Goal: Transaction & Acquisition: Download file/media

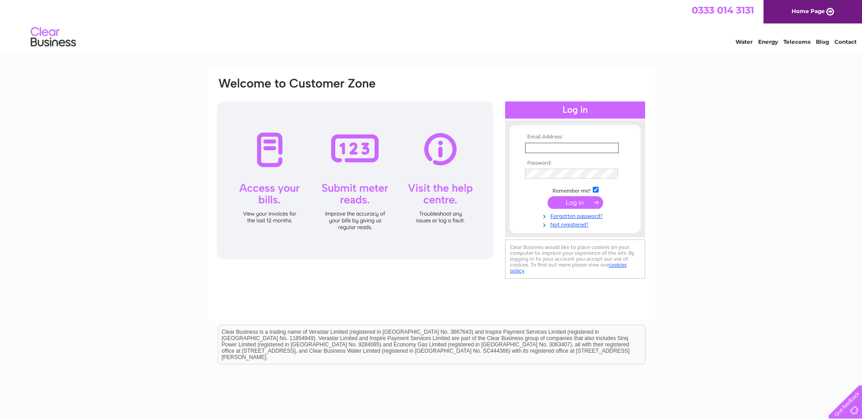
click at [539, 148] on input "text" at bounding box center [572, 148] width 94 height 11
type input "kim.fraser34@hotmail.co.uk"
click at [561, 166] on td at bounding box center [574, 173] width 105 height 14
click at [593, 203] on input "submit" at bounding box center [575, 202] width 56 height 13
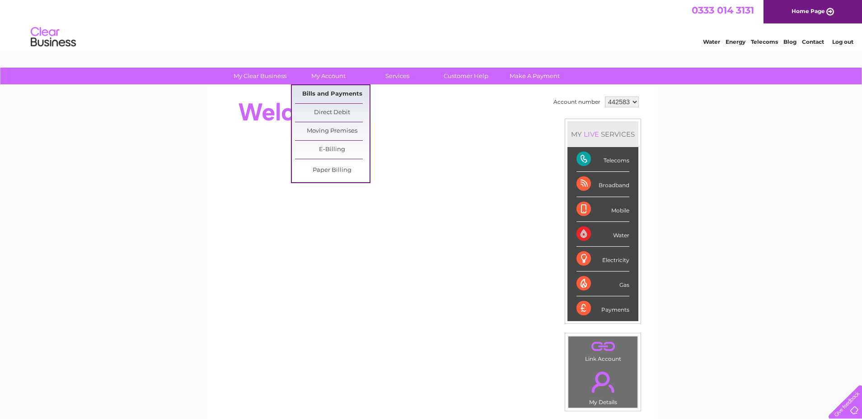
click at [324, 90] on link "Bills and Payments" at bounding box center [332, 94] width 75 height 18
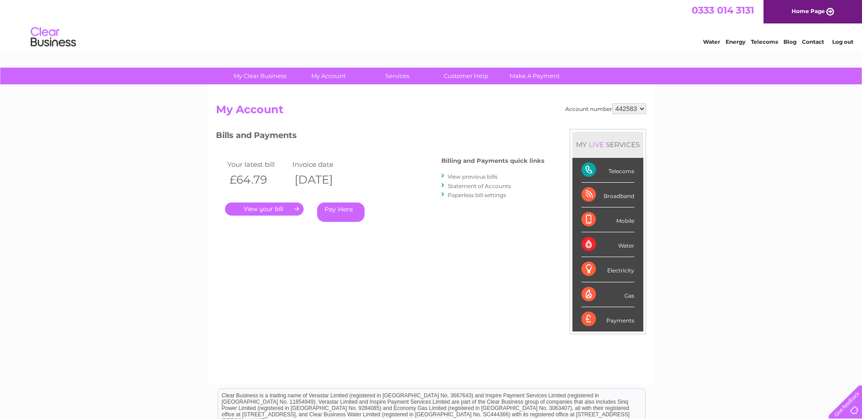
click at [286, 208] on link "." at bounding box center [264, 209] width 79 height 13
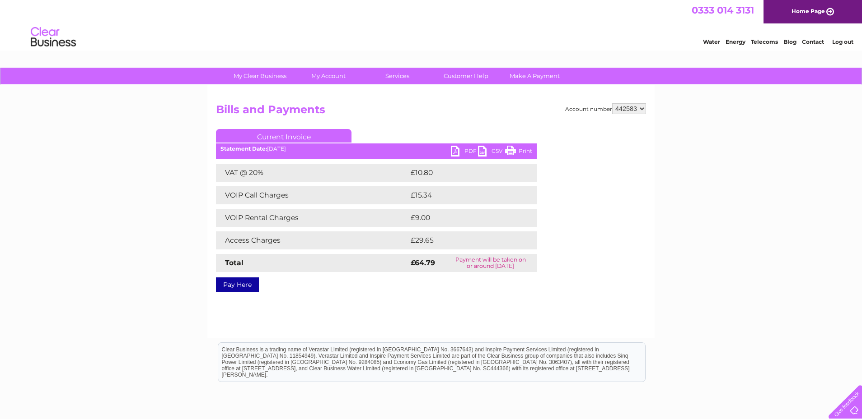
click at [461, 152] on link "PDF" at bounding box center [464, 152] width 27 height 13
click at [460, 154] on link "PDF" at bounding box center [464, 152] width 27 height 13
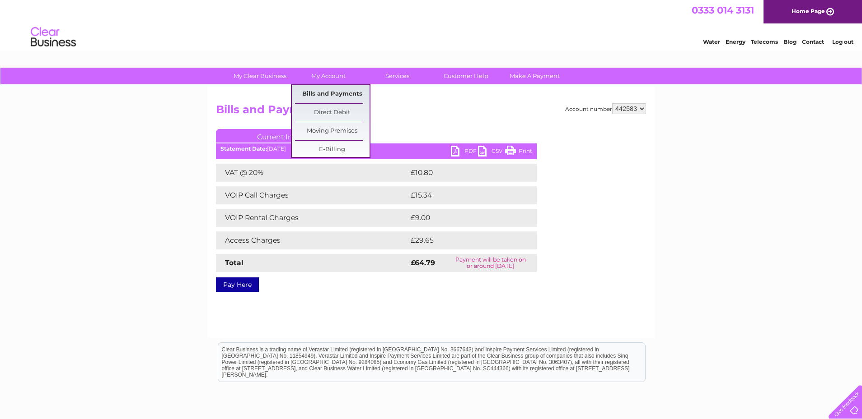
click at [330, 91] on div "My Clear Business Login Details My Details My Preferences Link Account My Accou…" at bounding box center [431, 280] width 862 height 425
click at [336, 96] on link "Bills and Payments" at bounding box center [332, 94] width 75 height 18
click at [338, 91] on link "Bills and Payments" at bounding box center [332, 94] width 75 height 18
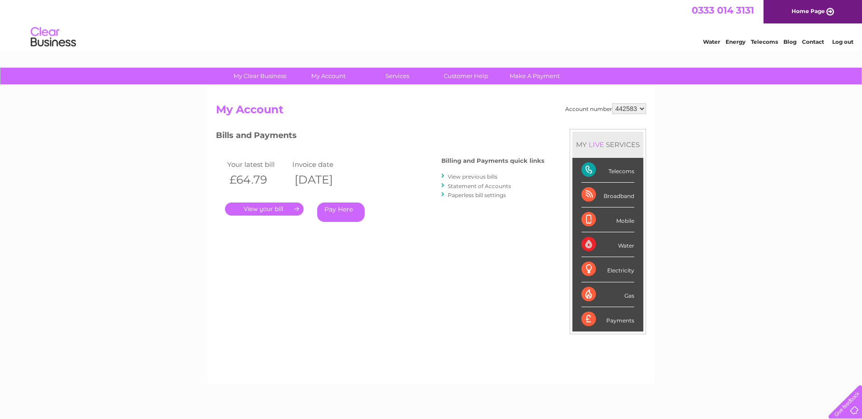
click at [471, 179] on link "View previous bills" at bounding box center [472, 176] width 50 height 7
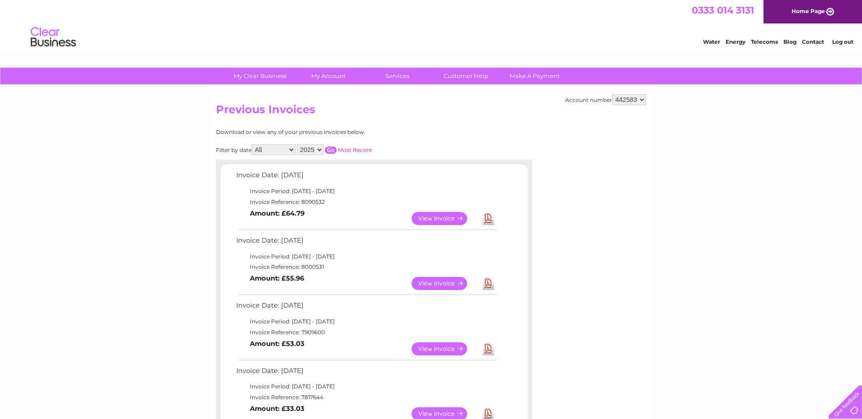
click at [489, 288] on link "Download" at bounding box center [487, 283] width 11 height 13
click at [487, 349] on link "Download" at bounding box center [487, 349] width 11 height 13
click at [489, 411] on link "Download" at bounding box center [487, 414] width 11 height 13
click at [840, 38] on link "Log out" at bounding box center [842, 41] width 21 height 7
